Goal: Task Accomplishment & Management: Complete application form

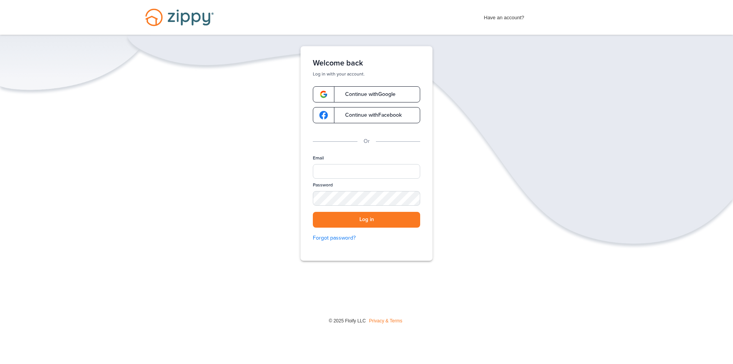
click at [357, 95] on span "Continue with Google" at bounding box center [366, 94] width 58 height 5
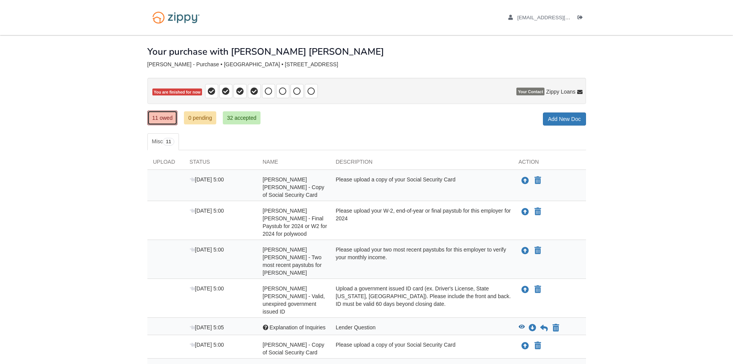
click at [169, 123] on link "11 owed" at bounding box center [162, 117] width 30 height 15
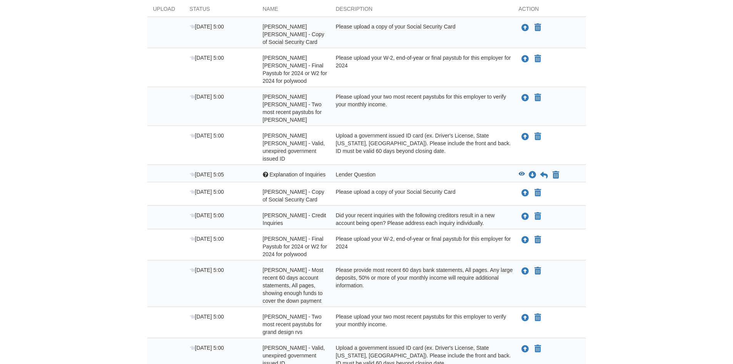
scroll to position [189, 0]
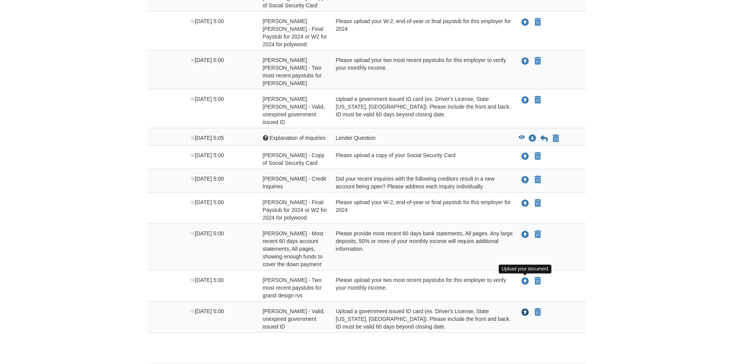
click at [525, 309] on icon "Upload logan swartz - Valid, unexpired government issued ID" at bounding box center [525, 313] width 8 height 8
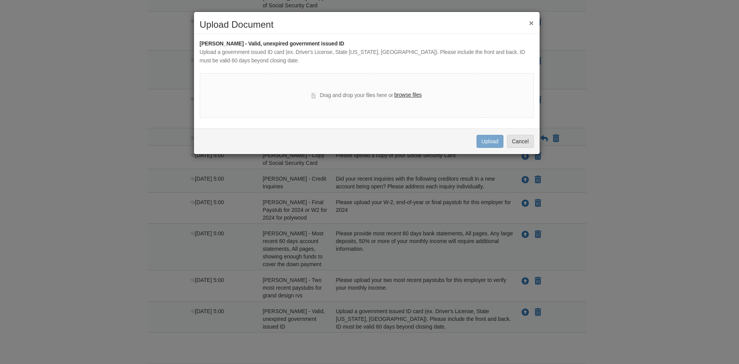
drag, startPoint x: 475, startPoint y: 136, endPoint x: 473, endPoint y: 142, distance: 6.5
click at [475, 136] on div "Uploading... Upload Cancel" at bounding box center [367, 141] width 346 height 26
click at [405, 89] on div "Drag and drop your files here or browse files" at bounding box center [367, 95] width 334 height 45
click at [406, 97] on label "browse files" at bounding box center [407, 95] width 27 height 8
click at [0, 0] on input "browse files" at bounding box center [0, 0] width 0 height 0
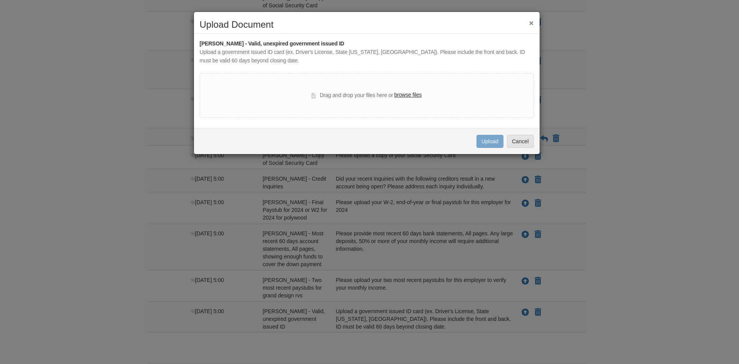
click at [531, 23] on button "×" at bounding box center [531, 23] width 5 height 8
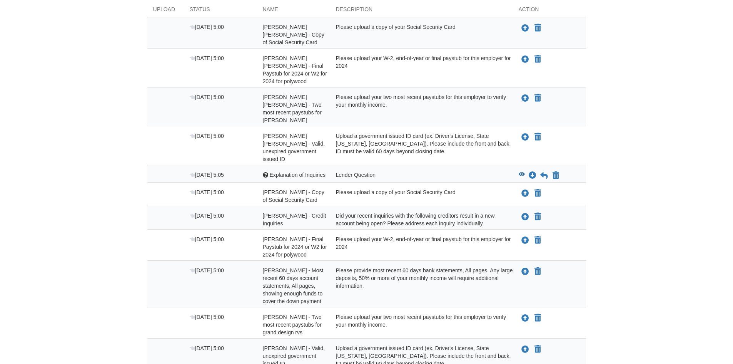
scroll to position [154, 0]
click at [524, 170] on icon "View Explanation of Inquiries" at bounding box center [522, 172] width 6 height 5
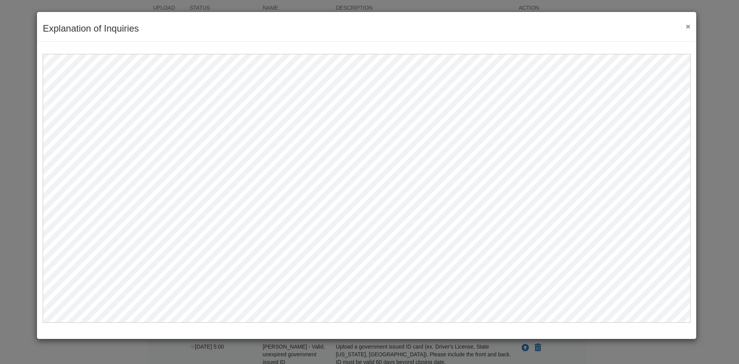
click at [691, 28] on div "Explanation of Inquiries Save Cancel Previous Document Next Document ×" at bounding box center [366, 27] width 659 height 30
click at [690, 27] on button "×" at bounding box center [685, 26] width 9 height 8
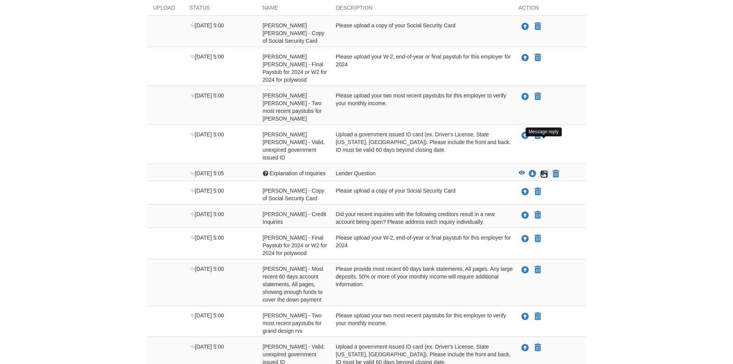
click at [546, 170] on icon at bounding box center [544, 174] width 8 height 8
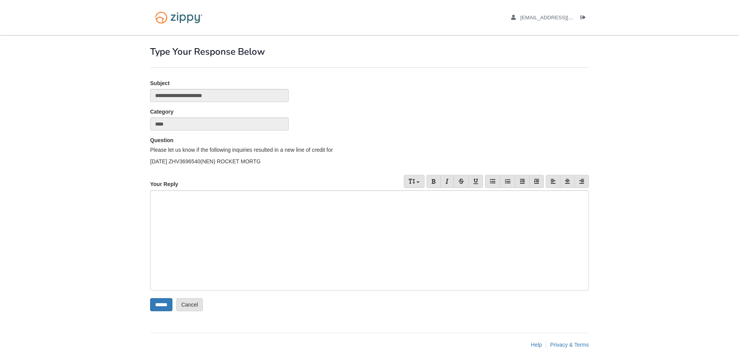
click at [225, 192] on div at bounding box center [369, 240] width 439 height 100
click at [169, 307] on input "******" at bounding box center [161, 304] width 22 height 13
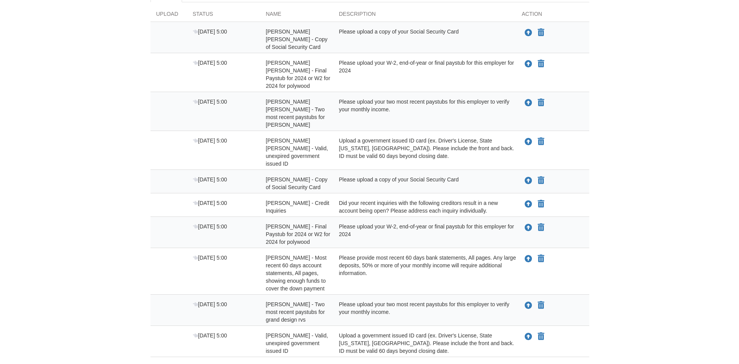
scroll to position [172, 0]
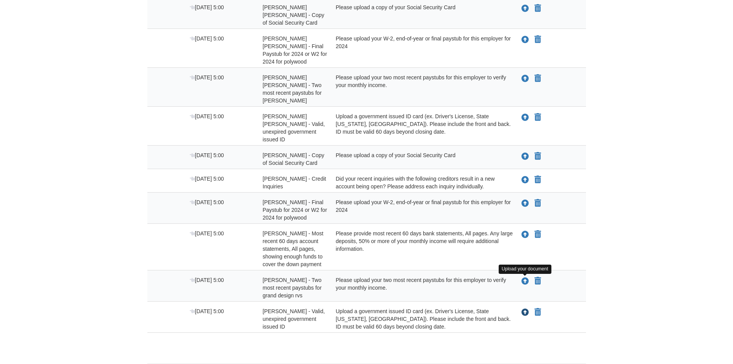
click at [524, 309] on icon "Upload logan swartz - Valid, unexpired government issued ID" at bounding box center [525, 313] width 8 height 8
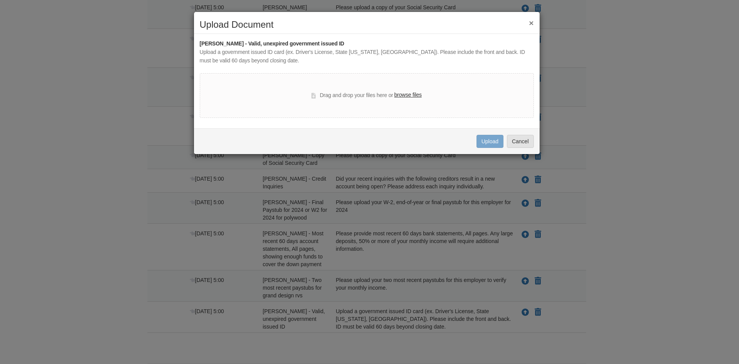
click at [411, 93] on label "browse files" at bounding box center [407, 95] width 27 height 8
click at [0, 0] on input "browse files" at bounding box center [0, 0] width 0 height 0
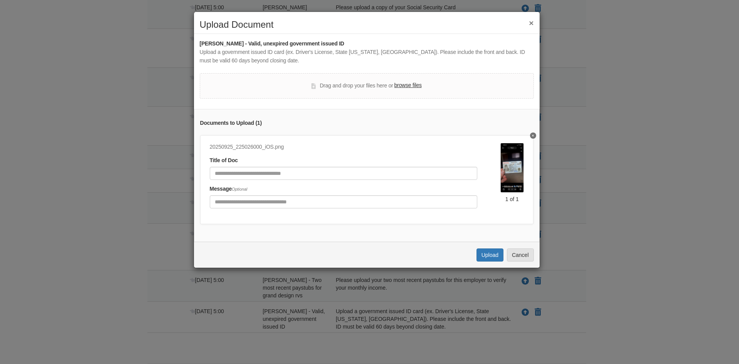
click at [417, 86] on label "browse files" at bounding box center [407, 85] width 27 height 8
click at [0, 0] on input "browse files" at bounding box center [0, 0] width 0 height 0
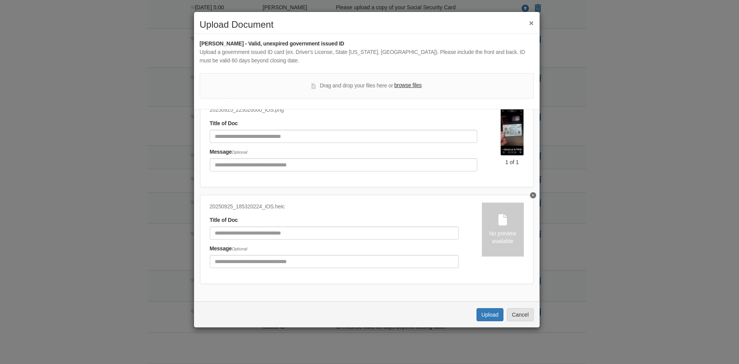
scroll to position [43, 0]
click at [505, 229] on div "No preview available" at bounding box center [503, 236] width 42 height 15
drag, startPoint x: 490, startPoint y: 314, endPoint x: 503, endPoint y: 294, distance: 23.7
click at [489, 313] on button "Upload" at bounding box center [489, 314] width 27 height 13
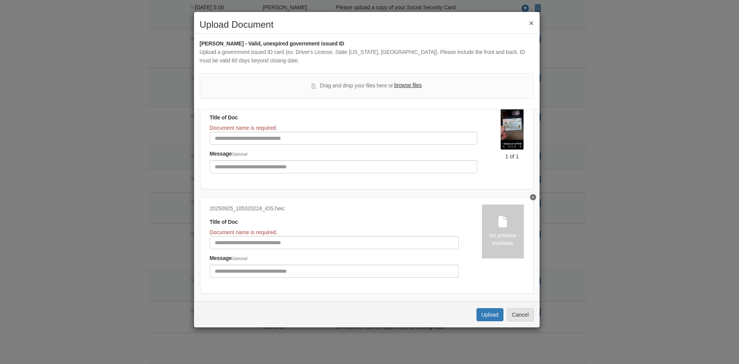
click at [342, 234] on div "Document name is required." at bounding box center [334, 232] width 249 height 8
click at [250, 134] on input "Document Title" at bounding box center [344, 138] width 268 height 13
type input "*"
type input "**"
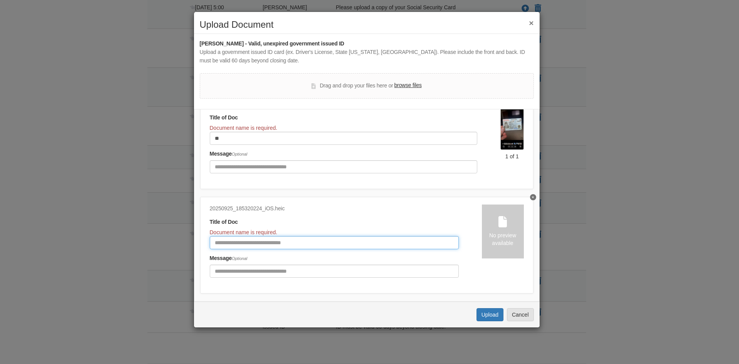
click at [237, 245] on input "Document Title" at bounding box center [334, 242] width 249 height 13
type input "**"
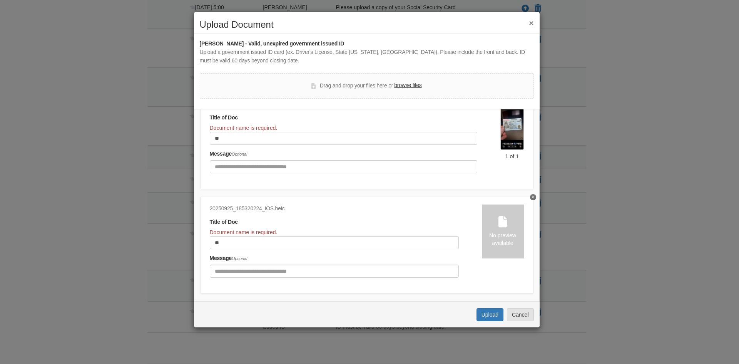
click at [514, 130] on img at bounding box center [511, 125] width 23 height 50
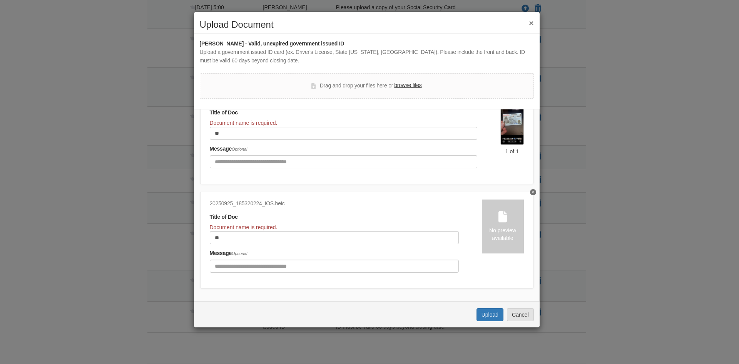
scroll to position [58, 0]
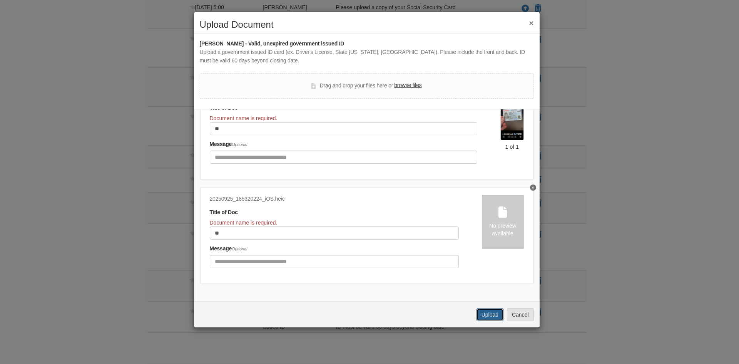
click at [490, 311] on button "Upload" at bounding box center [489, 314] width 27 height 13
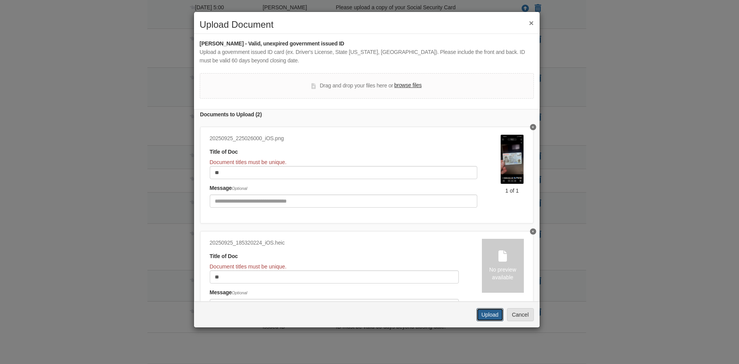
scroll to position [0, 0]
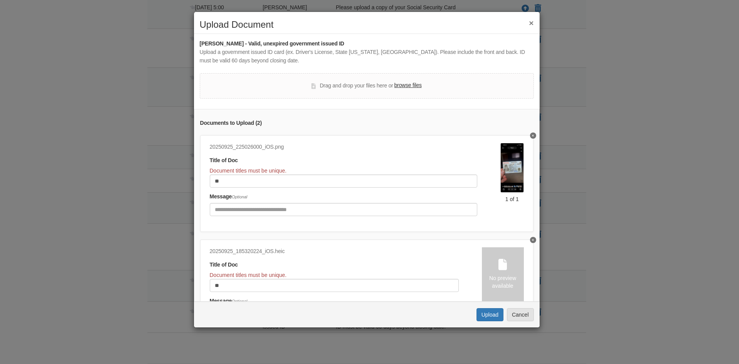
click at [526, 139] on div "20250925_225026000_iOS.png Title of Doc Document titles must be unique. ** Mess…" at bounding box center [366, 183] width 333 height 97
click at [530, 137] on button "Delete ID" at bounding box center [533, 135] width 6 height 6
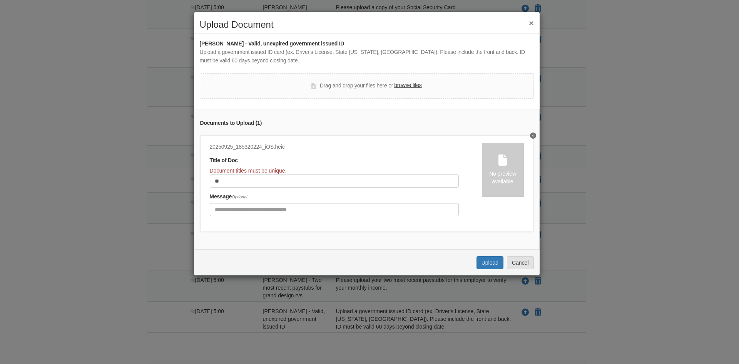
click at [527, 131] on div "Documents to Upload ( 1 ) 20250925_185320224_iOS.heic Title of Doc Document tit…" at bounding box center [367, 179] width 346 height 140
click at [530, 138] on button "Delete ID" at bounding box center [533, 135] width 6 height 6
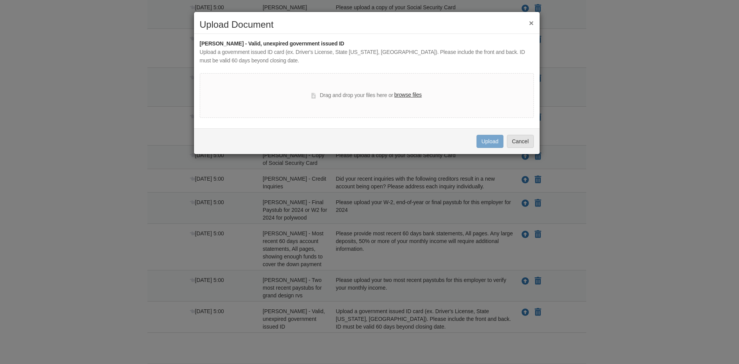
click at [406, 95] on label "browse files" at bounding box center [407, 95] width 27 height 8
click at [0, 0] on input "browse files" at bounding box center [0, 0] width 0 height 0
click at [402, 89] on div "Drag and drop your files here or browse files" at bounding box center [367, 95] width 334 height 45
click at [402, 97] on label "browse files" at bounding box center [407, 95] width 27 height 8
click at [408, 94] on label "browse files" at bounding box center [407, 95] width 27 height 8
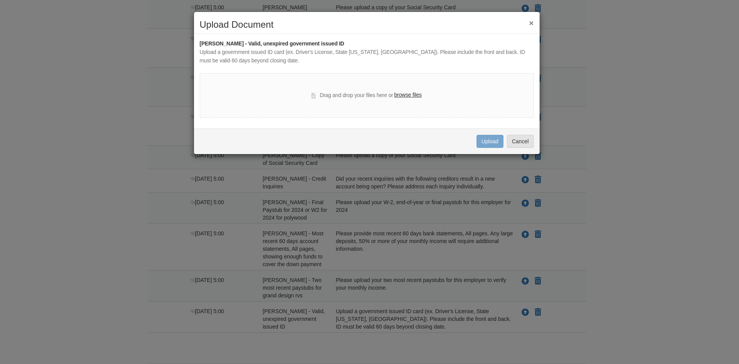
click at [0, 0] on input "browse files" at bounding box center [0, 0] width 0 height 0
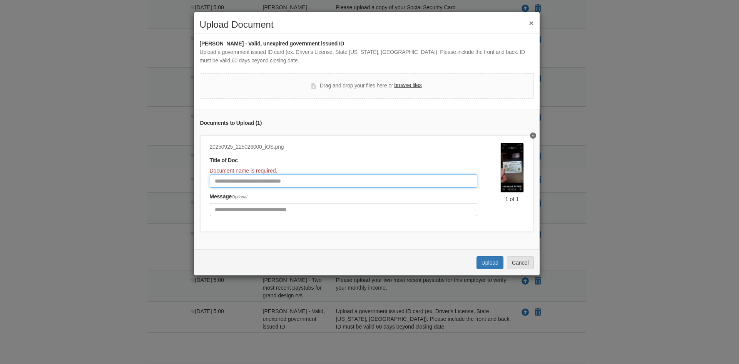
click at [354, 181] on input "Document Title" at bounding box center [344, 180] width 268 height 13
type input "**"
drag, startPoint x: 481, startPoint y: 258, endPoint x: 482, endPoint y: 267, distance: 9.0
click at [481, 259] on div "Uploading... Upload Cancel" at bounding box center [367, 262] width 346 height 26
click at [483, 267] on button "Upload" at bounding box center [489, 262] width 27 height 13
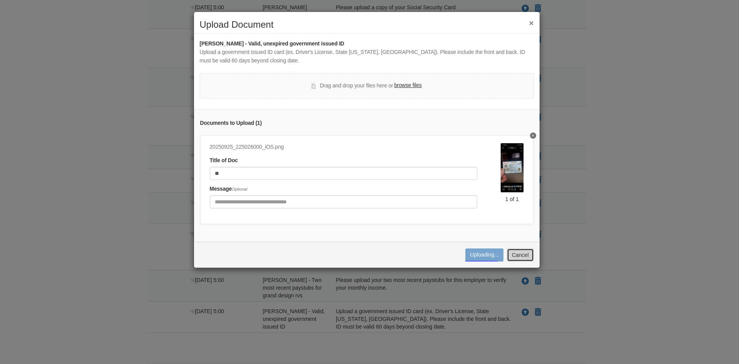
click at [522, 261] on button "Cancel" at bounding box center [520, 254] width 27 height 13
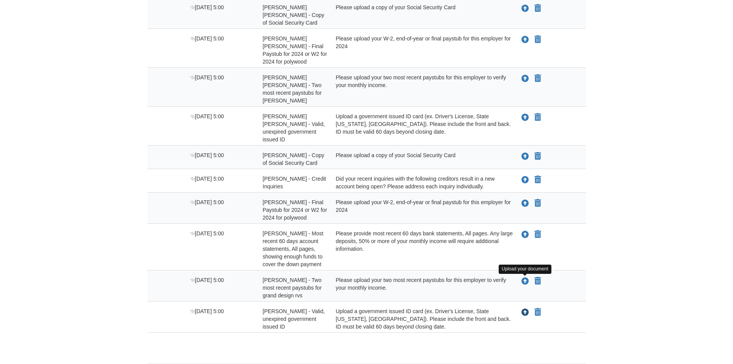
click at [525, 309] on icon "Upload logan swartz - Valid, unexpired government issued ID" at bounding box center [525, 313] width 8 height 8
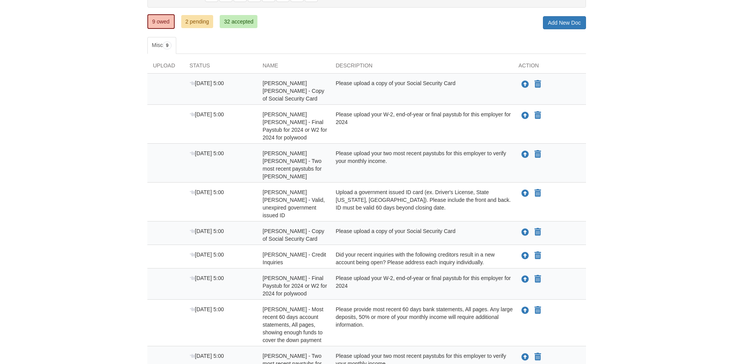
scroll to position [25, 0]
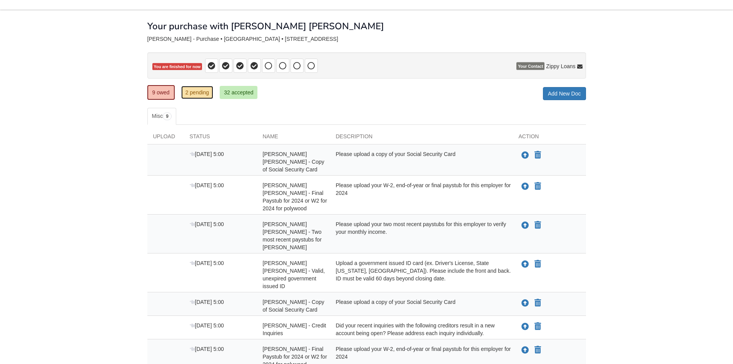
click at [199, 88] on link "2 pending" at bounding box center [197, 92] width 32 height 13
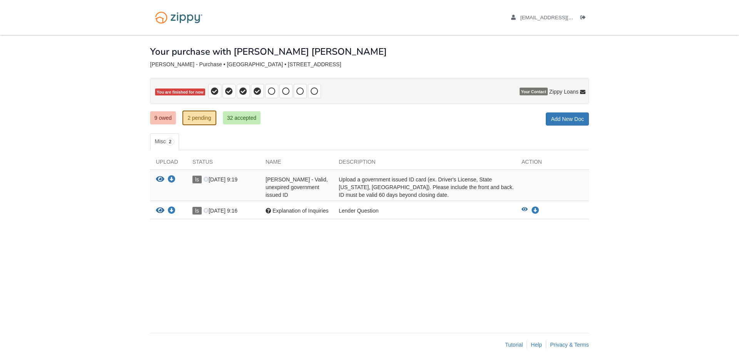
click at [503, 187] on div "Upload a government issued ID card (ex. Driver's License, State [US_STATE], [GE…" at bounding box center [424, 186] width 183 height 23
drag, startPoint x: 346, startPoint y: 186, endPoint x: 277, endPoint y: 177, distance: 68.8
click at [325, 183] on div "View your document Download your document ls Oct 3 9:19 logan swartz - Valid, u…" at bounding box center [369, 186] width 439 height 23
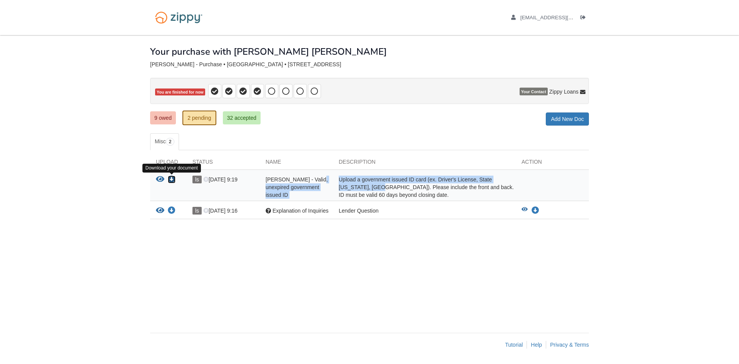
click at [170, 178] on icon "Download logan swartz - Valid, unexpired government issued ID" at bounding box center [172, 179] width 8 height 8
click at [158, 179] on icon "View logan swartz - Valid, unexpired government issued ID" at bounding box center [160, 179] width 8 height 8
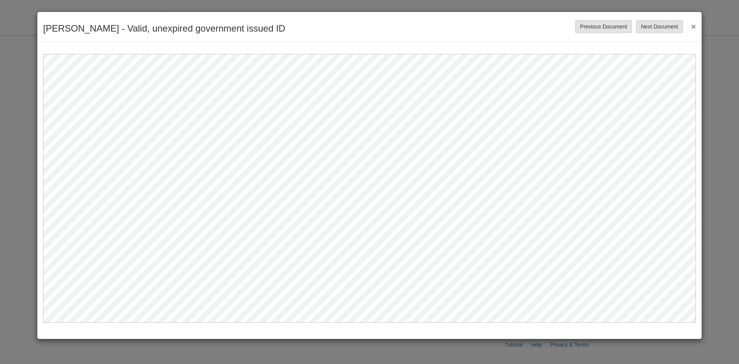
click at [721, 42] on div "logan swartz - Valid, unexpired government issued ID Save Cancel Previous Docum…" at bounding box center [369, 182] width 739 height 364
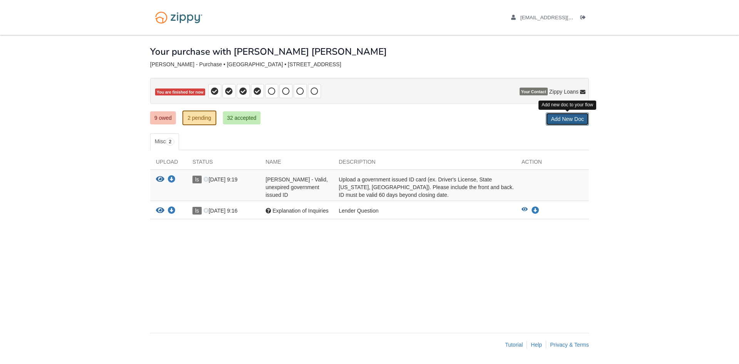
click at [569, 117] on link "Add New Doc" at bounding box center [567, 118] width 43 height 13
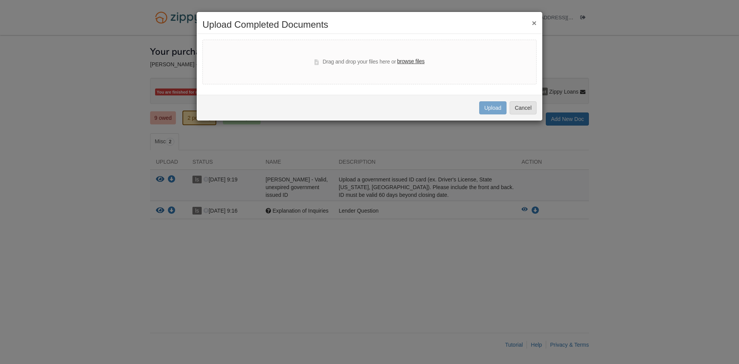
click at [408, 65] on label "browse files" at bounding box center [410, 61] width 27 height 8
click at [0, 0] on input "browse files" at bounding box center [0, 0] width 0 height 0
select select "****"
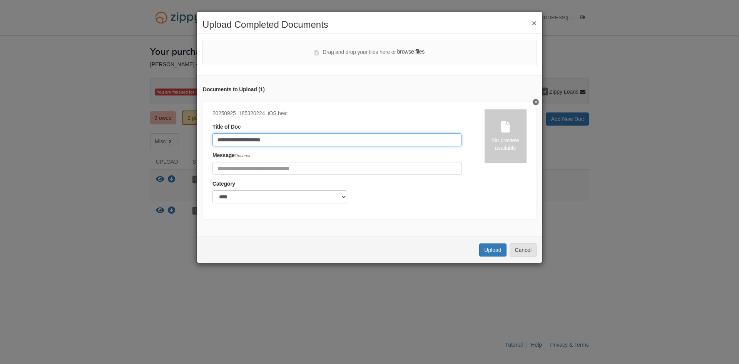
drag, startPoint x: 307, startPoint y: 144, endPoint x: 133, endPoint y: 147, distance: 174.3
click at [132, 147] on div "**********" at bounding box center [369, 182] width 739 height 364
type input "**********"
click at [489, 256] on button "Upload" at bounding box center [492, 249] width 27 height 13
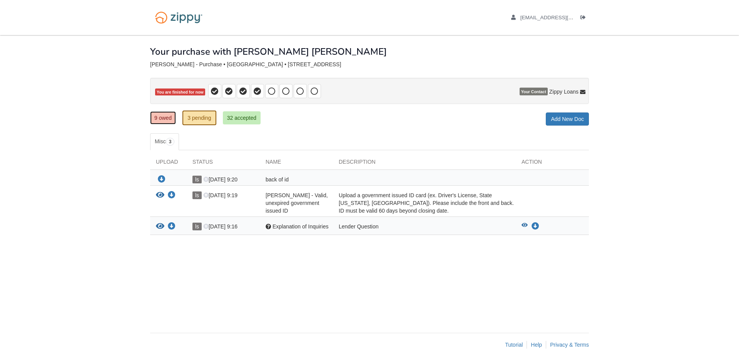
click at [159, 120] on link "9 owed" at bounding box center [163, 117] width 26 height 13
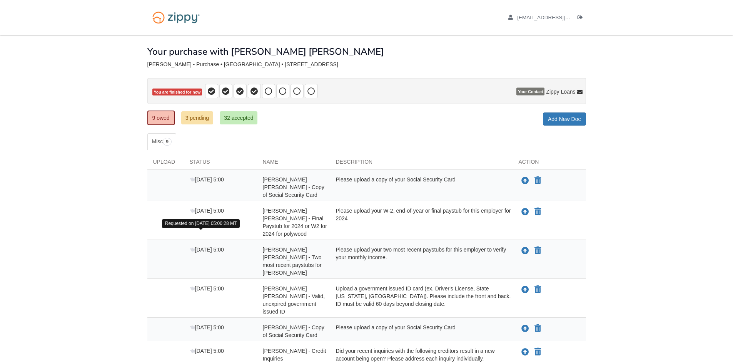
scroll to position [141, 0]
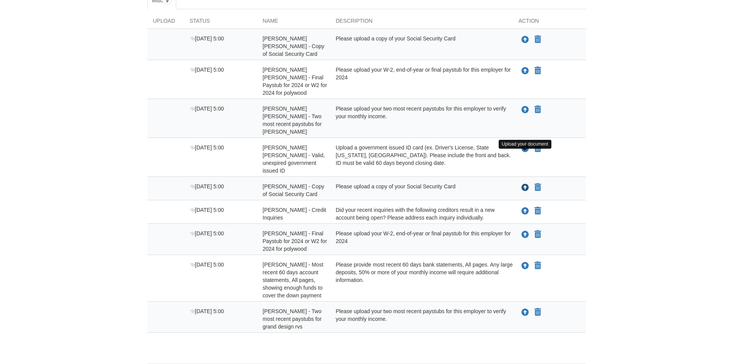
click at [525, 184] on icon "Upload logan swartz - Copy of Social Security Card" at bounding box center [525, 188] width 8 height 8
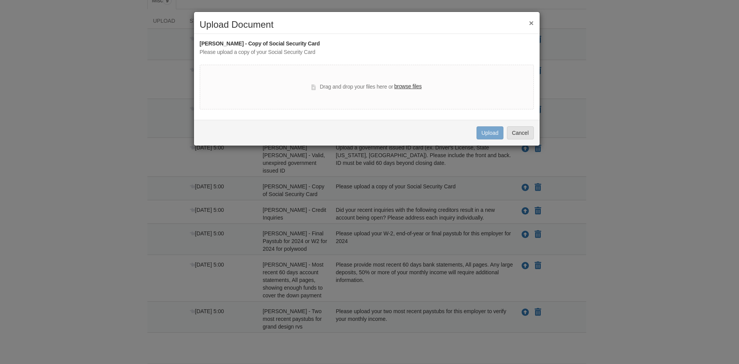
click at [401, 85] on label "browse files" at bounding box center [407, 86] width 27 height 8
click at [0, 0] on input "browse files" at bounding box center [0, 0] width 0 height 0
drag, startPoint x: 526, startPoint y: 20, endPoint x: 533, endPoint y: 5, distance: 16.4
click at [531, 8] on div "× Upload Document [PERSON_NAME] - Copy of Social Security Card Please upload a …" at bounding box center [369, 182] width 739 height 364
click at [529, 22] on button "×" at bounding box center [531, 23] width 5 height 8
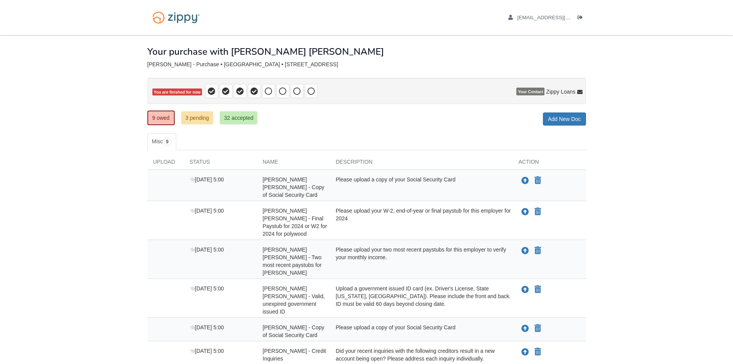
scroll to position [115, 0]
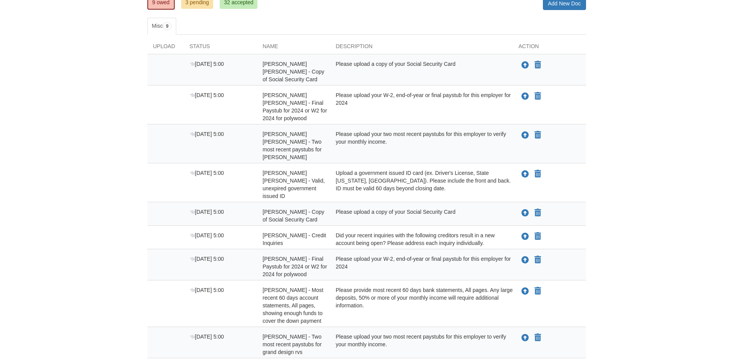
drag, startPoint x: 506, startPoint y: 232, endPoint x: 447, endPoint y: 232, distance: 58.9
click at [499, 255] on div "Please upload your W-2, end-of-year or final paystub for this employer for 2024" at bounding box center [421, 266] width 183 height 23
click at [525, 256] on icon "Upload logan swartz - Final Paystub for 2024 or W2 for 2024 for polywood" at bounding box center [525, 260] width 8 height 8
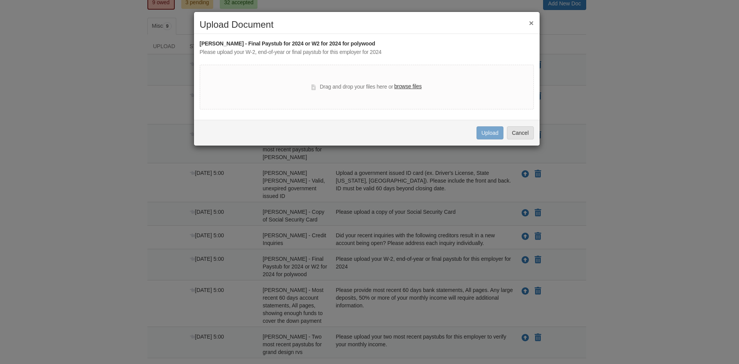
click at [533, 23] on button "×" at bounding box center [531, 23] width 5 height 8
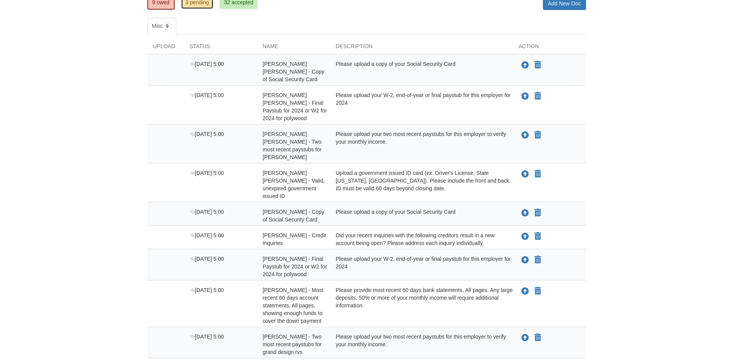
click at [201, 3] on link "3 pending" at bounding box center [197, 2] width 32 height 13
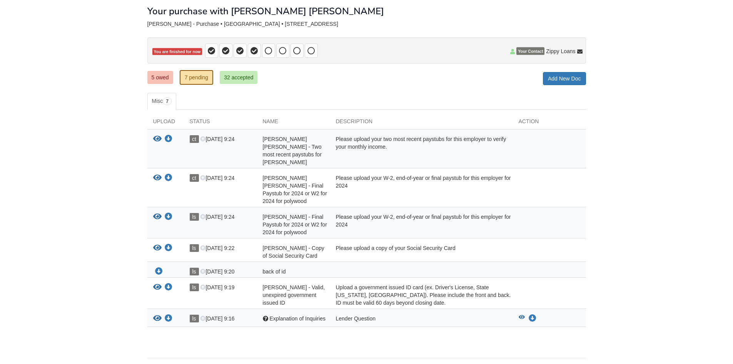
scroll to position [50, 0]
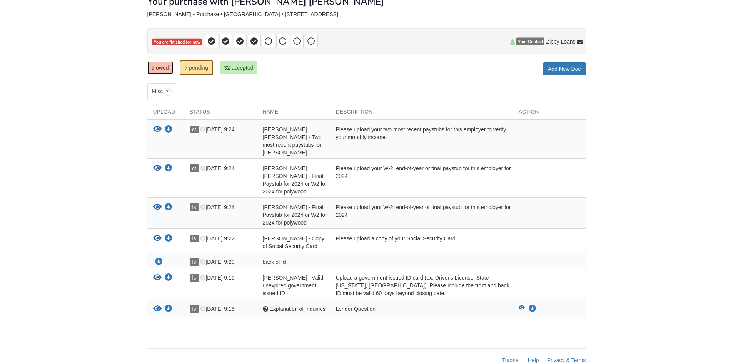
click at [155, 68] on link "5 owed" at bounding box center [160, 67] width 26 height 13
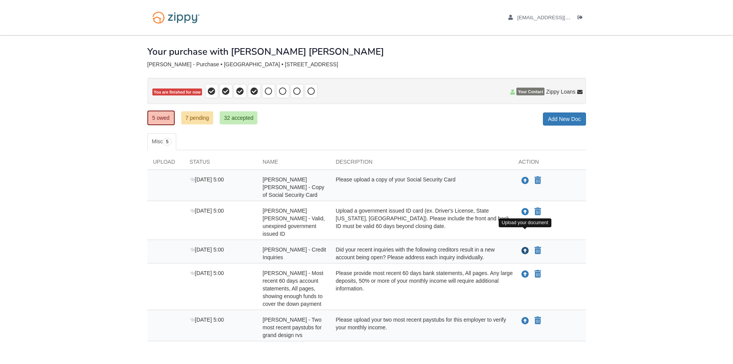
click at [523, 247] on icon "Upload logan swartz - Credit Inquiries" at bounding box center [525, 251] width 8 height 8
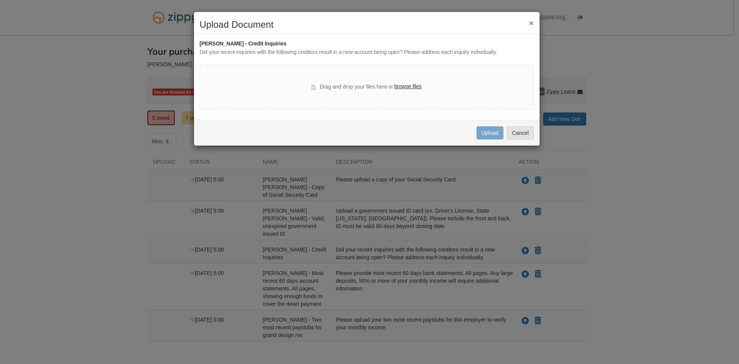
click at [531, 24] on button "×" at bounding box center [531, 23] width 5 height 8
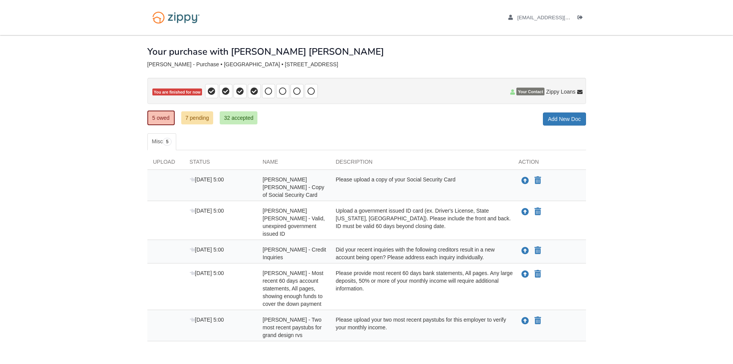
click at [417, 245] on div "Did your recent inquiries with the following creditors result in a new account …" at bounding box center [421, 252] width 183 height 15
click at [210, 246] on span "[DATE] 5:00" at bounding box center [207, 249] width 34 height 6
drag, startPoint x: 348, startPoint y: 232, endPoint x: 352, endPoint y: 234, distance: 4.1
click at [352, 245] on div "Did your recent inquiries with the following creditors result in a new account …" at bounding box center [421, 252] width 183 height 15
click at [509, 245] on div "Did your recent inquiries with the following creditors result in a new account …" at bounding box center [421, 252] width 183 height 15
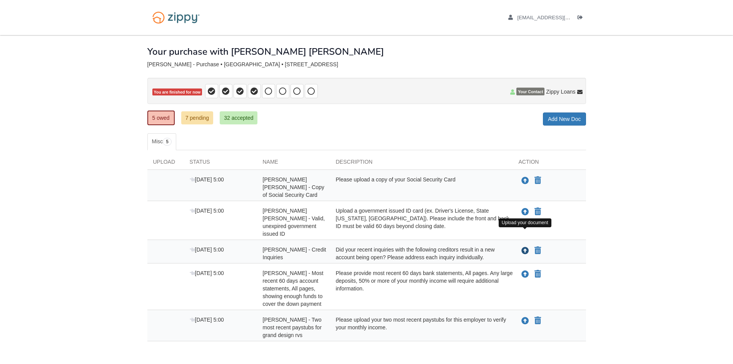
click at [525, 247] on icon "Upload logan swartz - Credit Inquiries" at bounding box center [525, 251] width 8 height 8
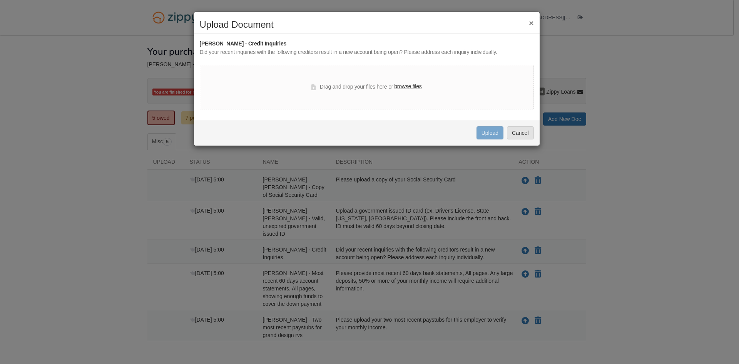
click at [534, 24] on div "× Upload Document" at bounding box center [367, 27] width 346 height 14
drag, startPoint x: 531, startPoint y: 23, endPoint x: 526, endPoint y: 23, distance: 5.0
click at [531, 23] on button "×" at bounding box center [531, 23] width 5 height 8
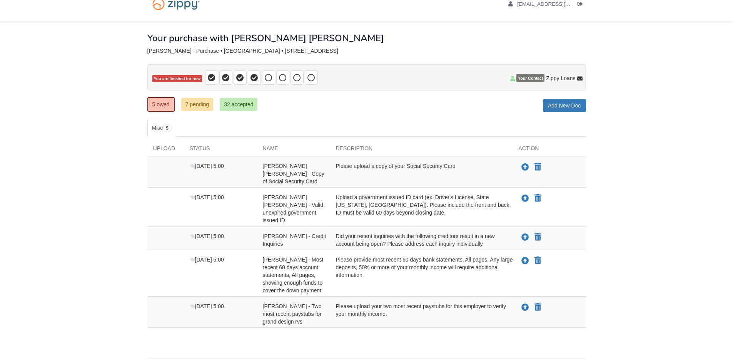
scroll to position [24, 0]
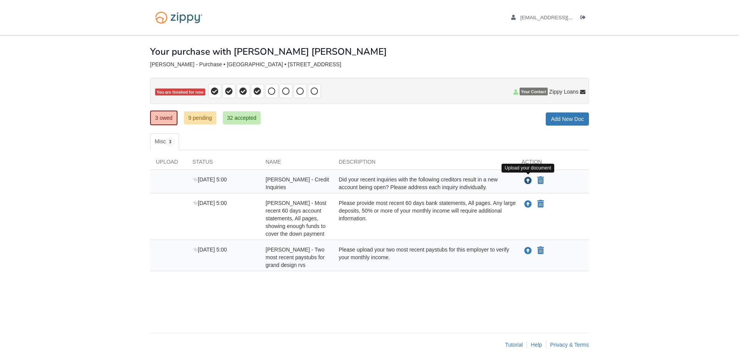
click at [528, 182] on icon "Upload logan swartz - Credit Inquiries" at bounding box center [528, 181] width 8 height 8
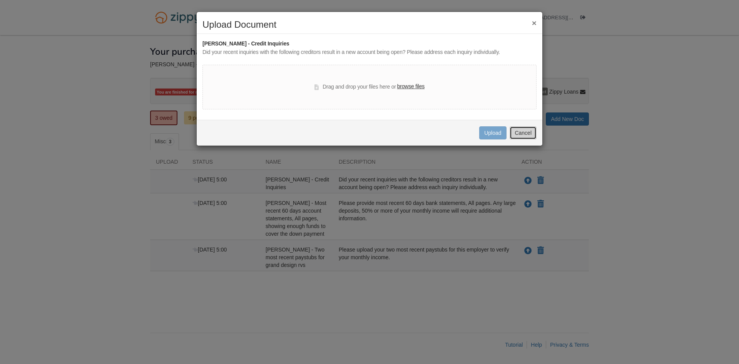
click at [531, 134] on button "Cancel" at bounding box center [522, 132] width 27 height 13
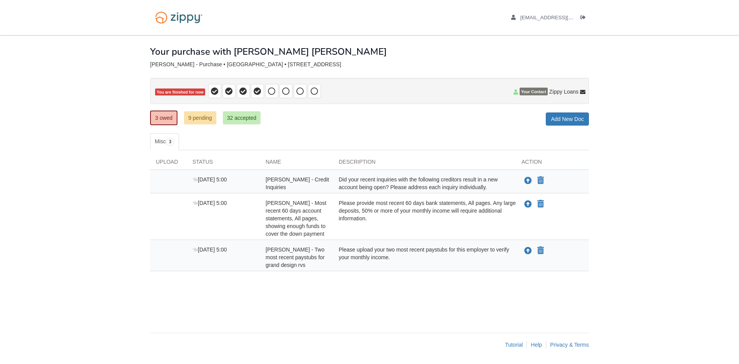
click at [200, 126] on div "× × × Pending Add Document Notice document will be included in the email sent t…" at bounding box center [369, 180] width 439 height 290
click at [202, 119] on link "9 pending" at bounding box center [200, 117] width 32 height 13
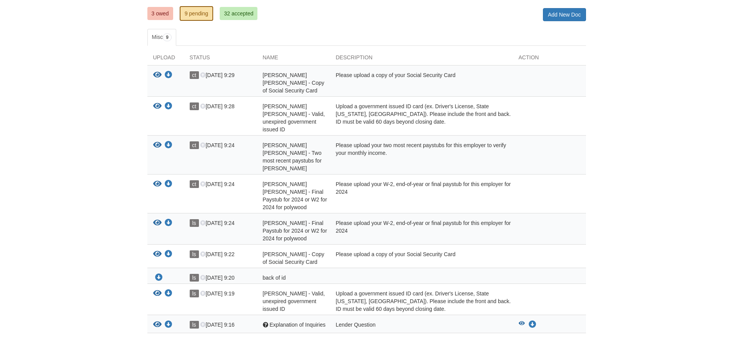
scroll to position [105, 0]
click at [163, 16] on link "3 owed" at bounding box center [160, 13] width 26 height 13
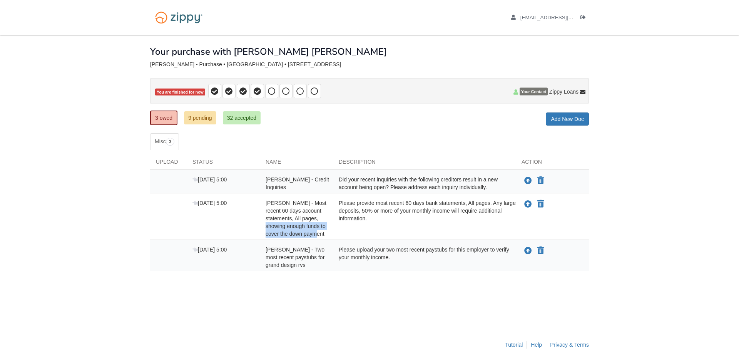
drag, startPoint x: 268, startPoint y: 225, endPoint x: 311, endPoint y: 237, distance: 44.3
click at [320, 237] on span "[PERSON_NAME] - Most recent 60 days account statements, All pages, showing enou…" at bounding box center [296, 218] width 61 height 37
drag, startPoint x: 257, startPoint y: 229, endPoint x: 261, endPoint y: 227, distance: 4.4
click at [259, 229] on div "Oct 3 5:00" at bounding box center [223, 218] width 73 height 38
drag, startPoint x: 262, startPoint y: 225, endPoint x: 324, endPoint y: 236, distance: 62.3
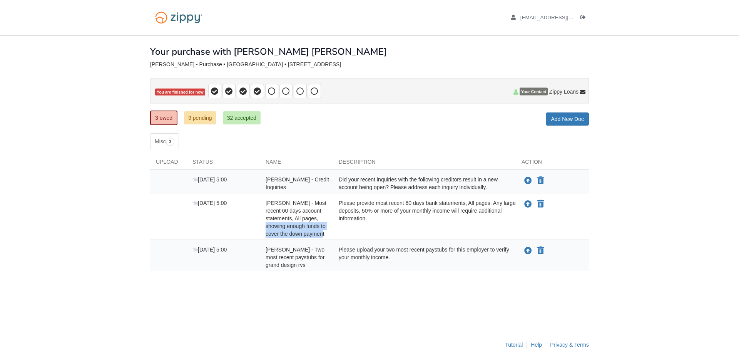
click at [324, 236] on div "logan swartz - Most recent 60 days account statements, All pages, showing enoug…" at bounding box center [296, 218] width 73 height 38
copy span "showing enough funds to cover the down payment"
click at [224, 220] on div "Oct 3 5:00" at bounding box center [223, 218] width 73 height 38
click at [507, 187] on div "Did your recent inquiries with the following creditors result in a new account …" at bounding box center [424, 182] width 183 height 15
click at [476, 257] on div "Please upload your two most recent paystubs for this employer to verify your mo…" at bounding box center [424, 256] width 183 height 23
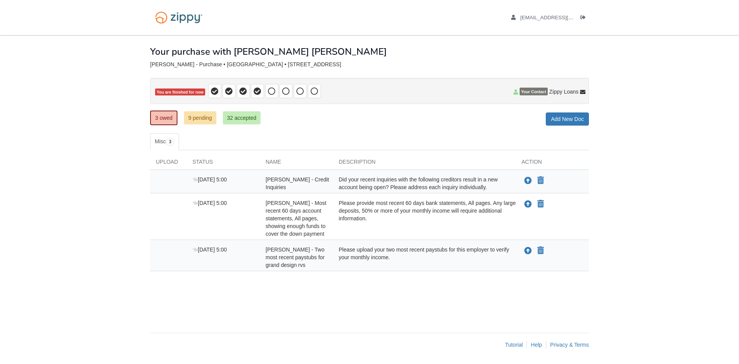
click at [323, 288] on div "× × × Pending Add Document Notice document will be included in the email sent t…" at bounding box center [369, 180] width 439 height 290
click at [218, 92] on icon at bounding box center [215, 91] width 8 height 8
click at [237, 90] on span at bounding box center [243, 91] width 13 height 14
click at [259, 88] on icon at bounding box center [258, 91] width 8 height 8
click at [193, 116] on link "9 pending" at bounding box center [200, 117] width 32 height 13
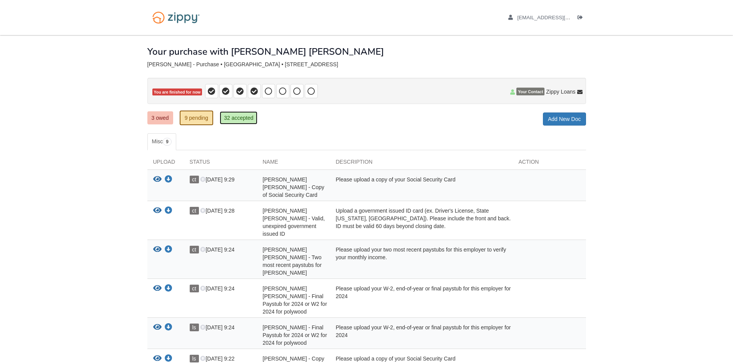
click at [241, 116] on link "32 accepted" at bounding box center [239, 117] width 38 height 13
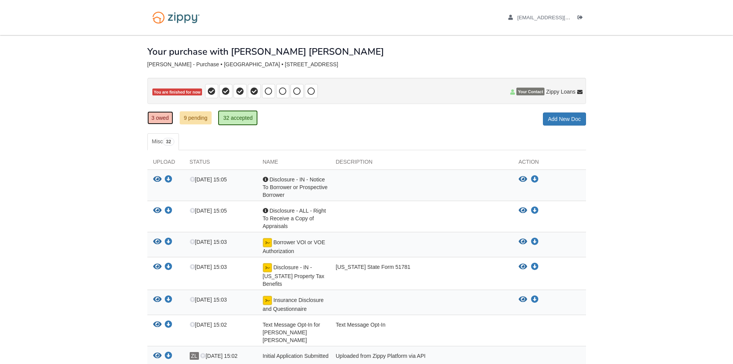
click at [161, 112] on link "3 owed" at bounding box center [160, 117] width 26 height 13
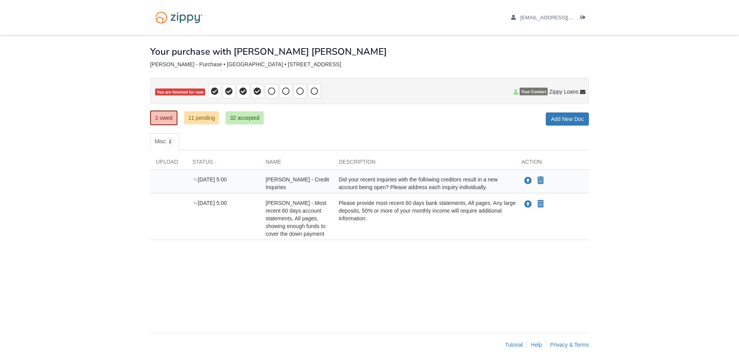
click at [229, 210] on div "[DATE] 5:00" at bounding box center [223, 218] width 73 height 38
drag, startPoint x: 441, startPoint y: 206, endPoint x: 346, endPoint y: 197, distance: 95.5
click at [439, 206] on div "Please provide most recent 60 days bank statements, All pages. Any large deposi…" at bounding box center [424, 218] width 183 height 38
click at [203, 123] on link "11 pending" at bounding box center [201, 117] width 35 height 13
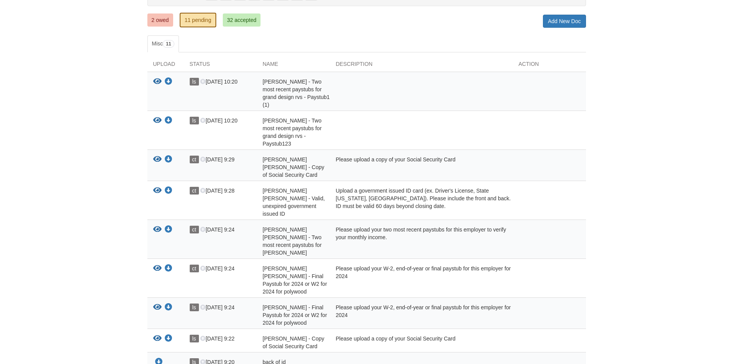
scroll to position [13, 0]
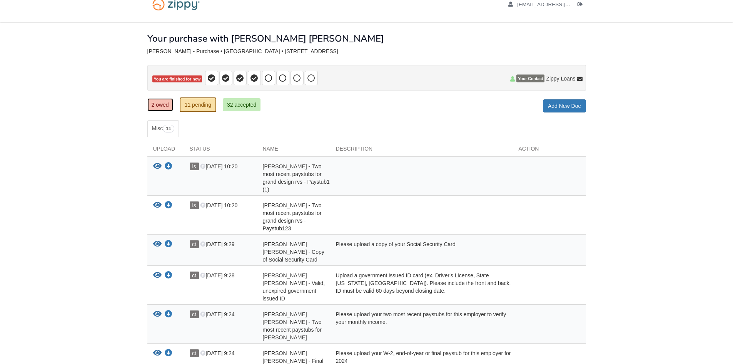
click at [158, 104] on link "2 owed" at bounding box center [160, 104] width 26 height 13
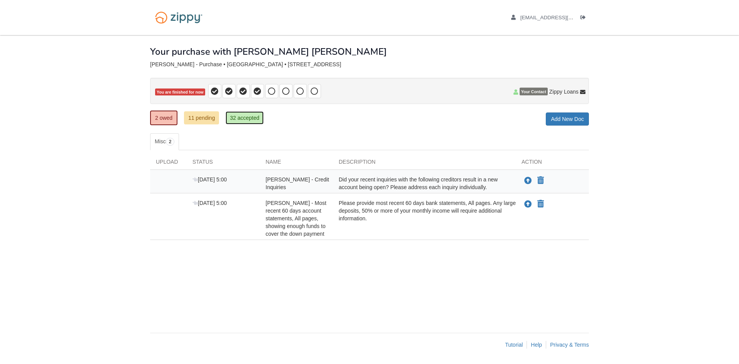
click at [246, 116] on link "32 accepted" at bounding box center [244, 117] width 38 height 13
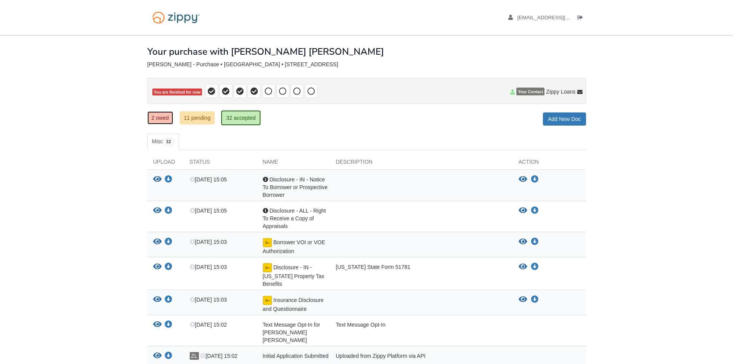
click at [162, 114] on link "2 owed" at bounding box center [160, 117] width 26 height 13
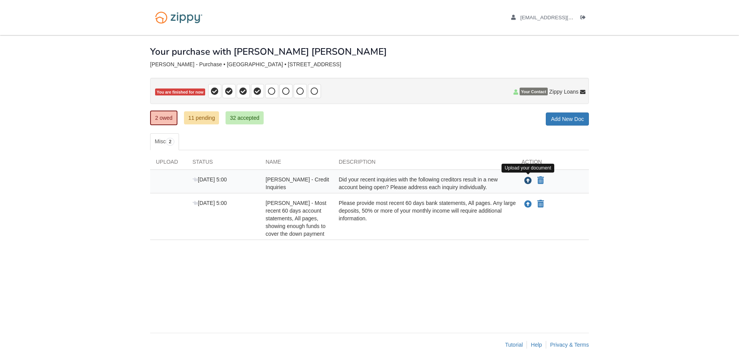
click at [530, 183] on icon "Upload logan swartz - Credit Inquiries" at bounding box center [528, 181] width 8 height 8
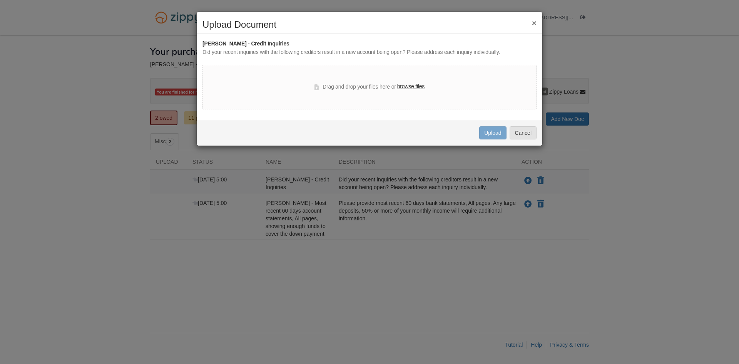
click at [542, 12] on div "× Upload Document logan swartz - Credit Inquiries Did your recent inquiries wit…" at bounding box center [369, 79] width 346 height 134
click at [534, 22] on button "×" at bounding box center [534, 23] width 5 height 8
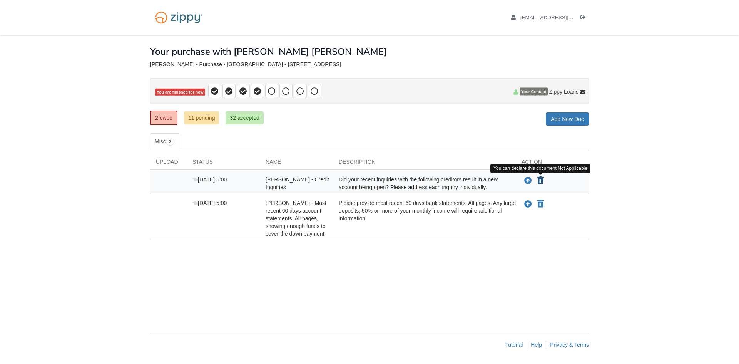
click at [540, 177] on icon "Declare logan swartz - Credit Inquiries not applicable" at bounding box center [540, 181] width 7 height 8
type input "**********"
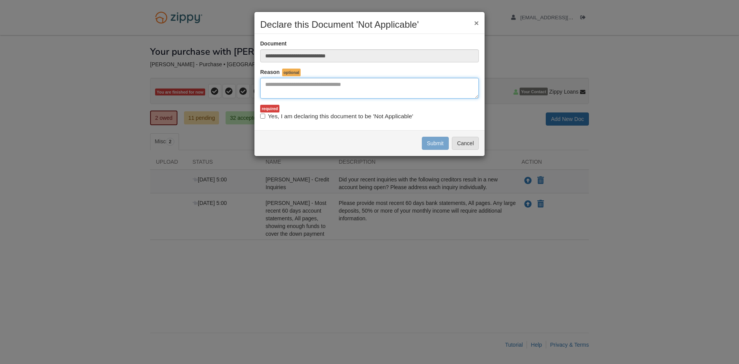
drag, startPoint x: 298, startPoint y: 83, endPoint x: 311, endPoint y: 81, distance: 13.7
click at [300, 83] on textarea "Reasons Why" at bounding box center [369, 88] width 219 height 21
type textarea "**********"
click at [426, 144] on button "Submit" at bounding box center [435, 143] width 27 height 13
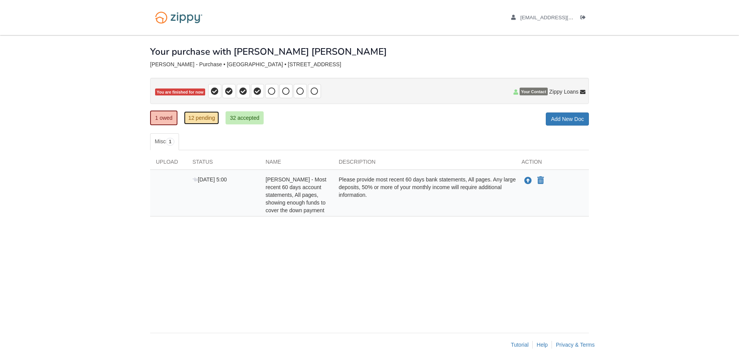
click at [207, 124] on link "12 pending" at bounding box center [201, 117] width 35 height 13
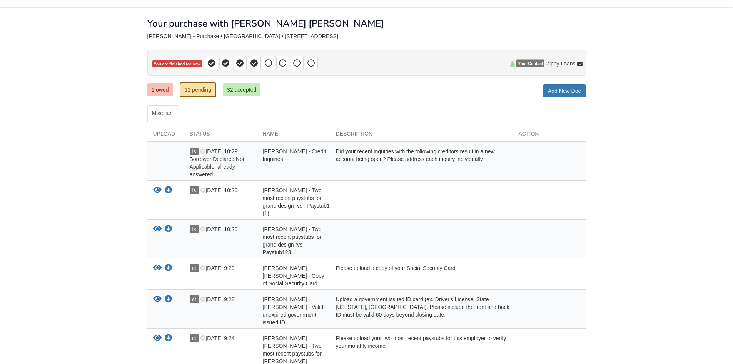
scroll to position [13, 0]
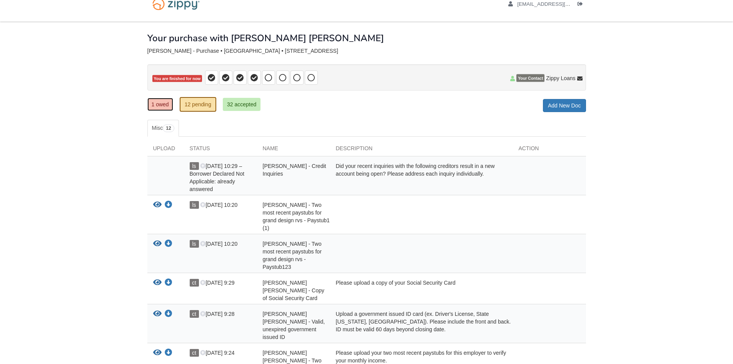
click at [164, 107] on link "1 owed" at bounding box center [160, 104] width 26 height 13
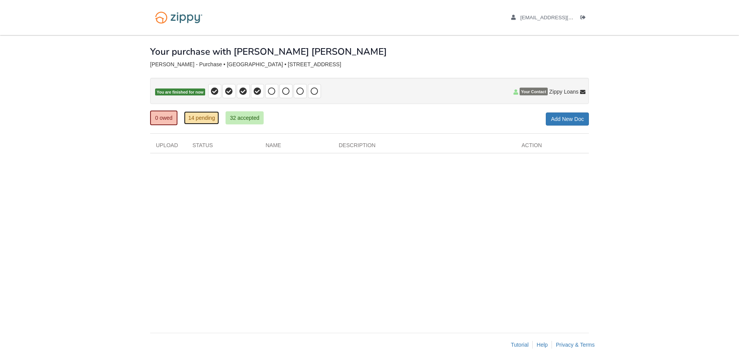
click at [198, 123] on link "14 pending" at bounding box center [201, 117] width 35 height 13
